Goal: Task Accomplishment & Management: Use online tool/utility

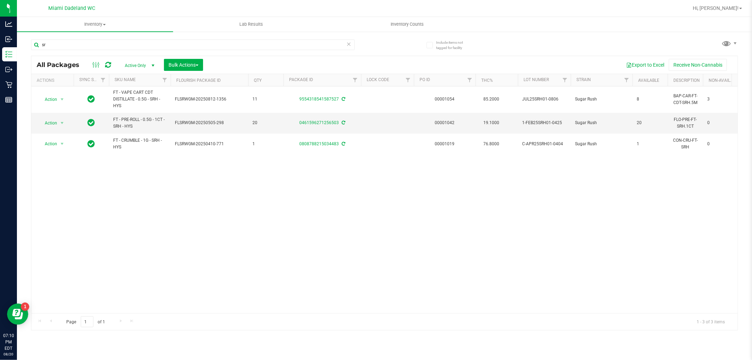
type input "s"
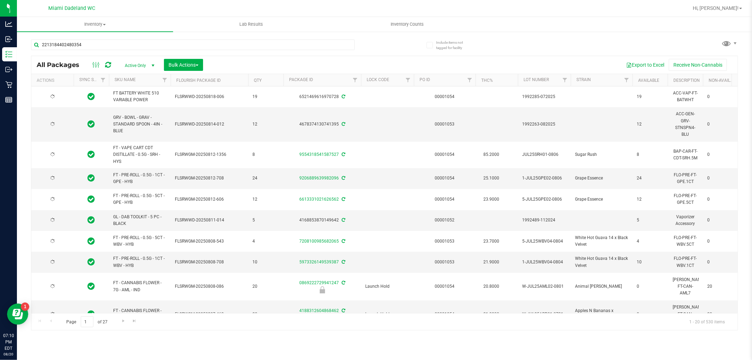
type input "2213184402480354"
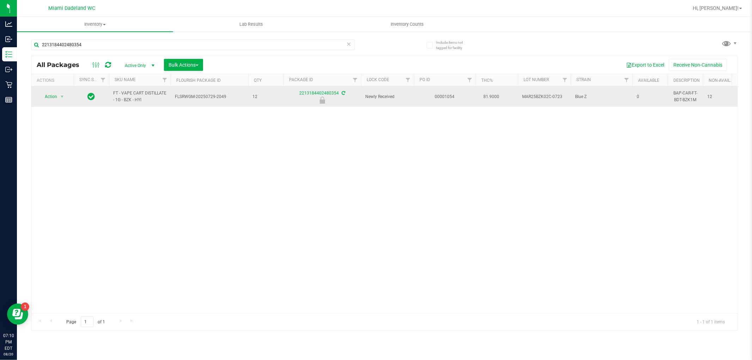
click at [62, 100] on span "select" at bounding box center [62, 97] width 9 height 10
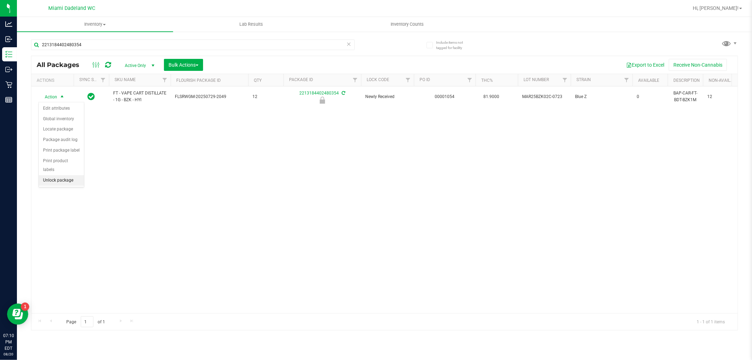
click at [79, 184] on li "Unlock package" at bounding box center [61, 180] width 45 height 11
